Goal: Information Seeking & Learning: Learn about a topic

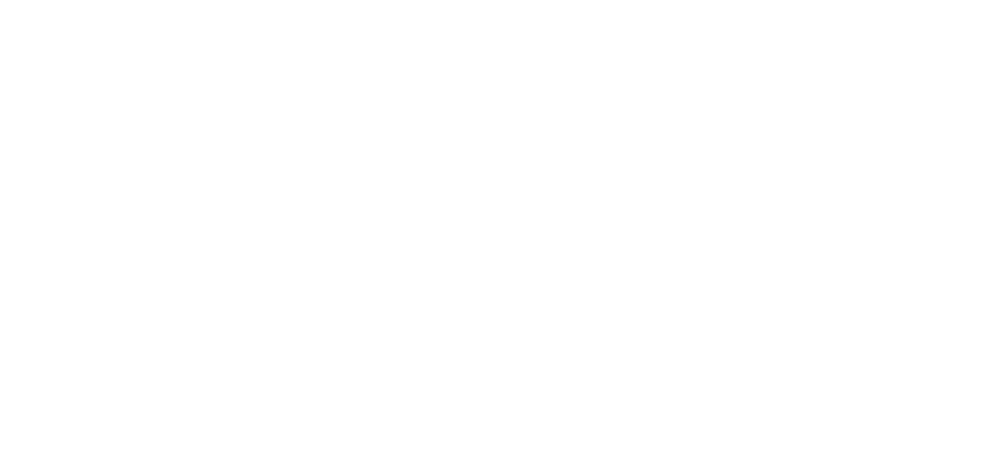
click at [358, 65] on div at bounding box center [493, 234] width 987 height 468
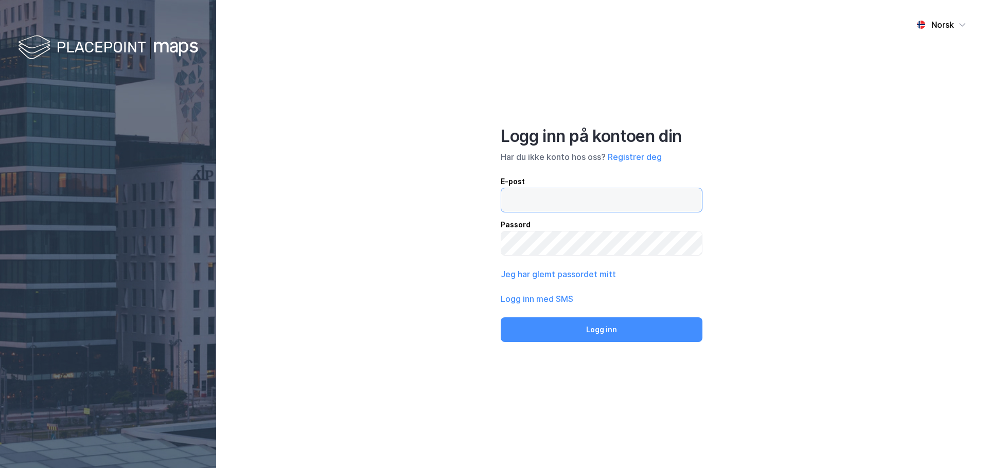
type input "[EMAIL_ADDRESS][DOMAIN_NAME]"
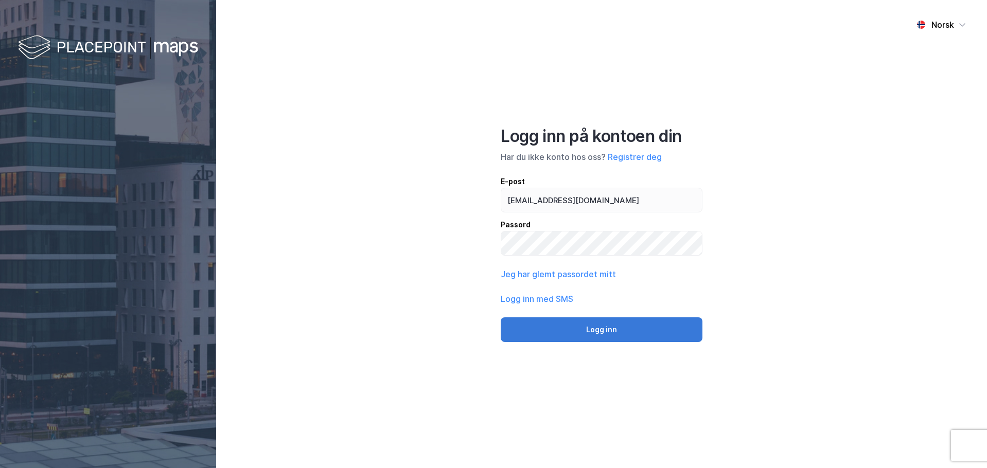
click at [549, 330] on button "Logg inn" at bounding box center [602, 330] width 202 height 25
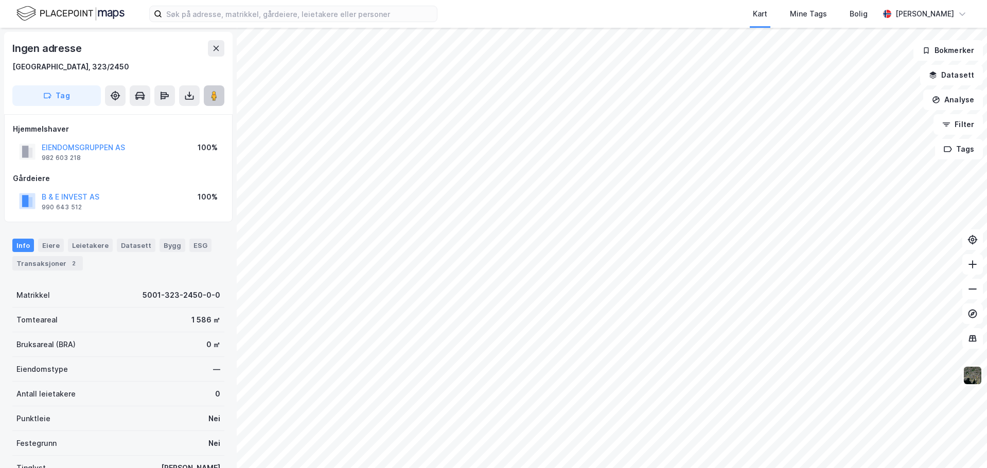
click at [210, 97] on icon at bounding box center [214, 96] width 10 height 10
click at [214, 89] on button at bounding box center [214, 95] width 21 height 21
